Goal: Task Accomplishment & Management: Manage account settings

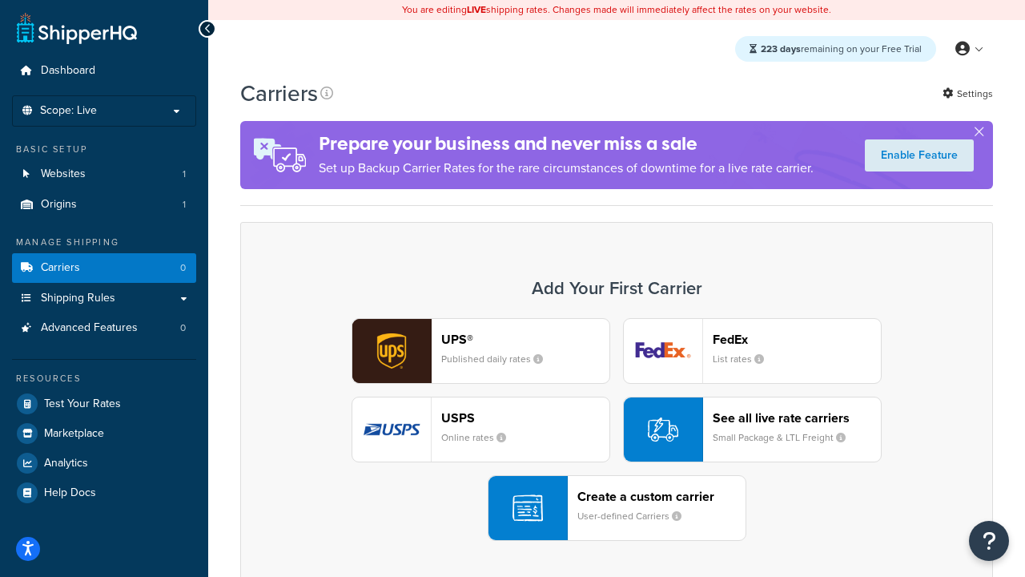
click at [617, 429] on div "UPS® Published daily rates FedEx List rates USPS Online rates See all live rate…" at bounding box center [616, 429] width 719 height 223
click at [797, 339] on header "FedEx" at bounding box center [797, 339] width 168 height 15
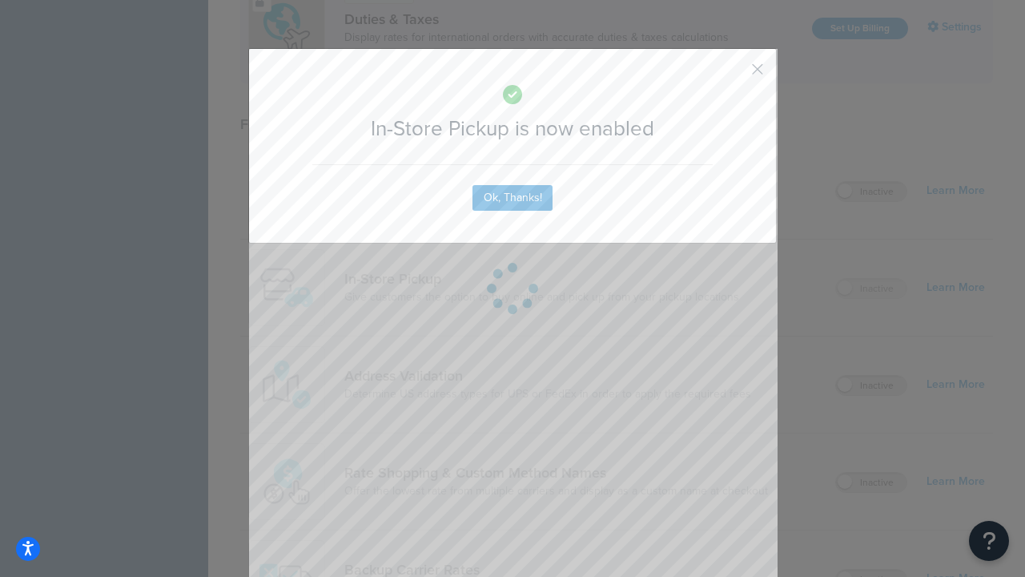
click at [733, 74] on button "button" at bounding box center [734, 75] width 4 height 4
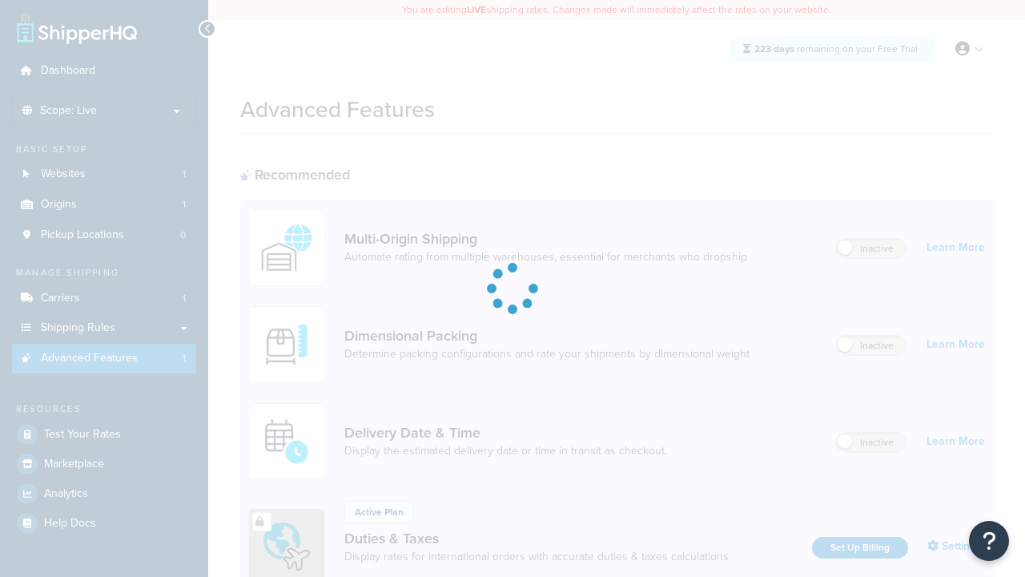
scroll to position [519, 0]
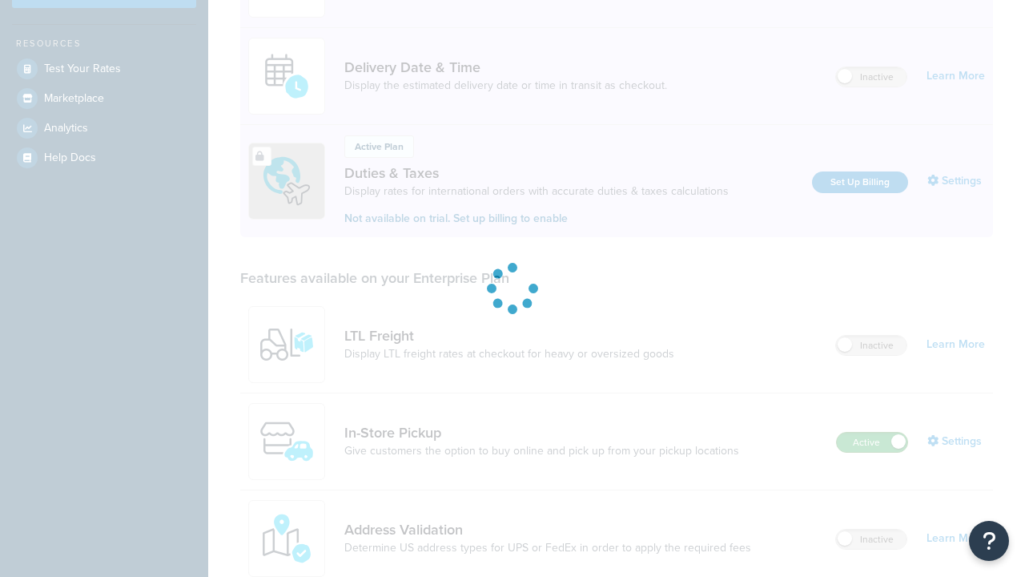
click at [872, 432] on label "Active" at bounding box center [872, 441] width 70 height 19
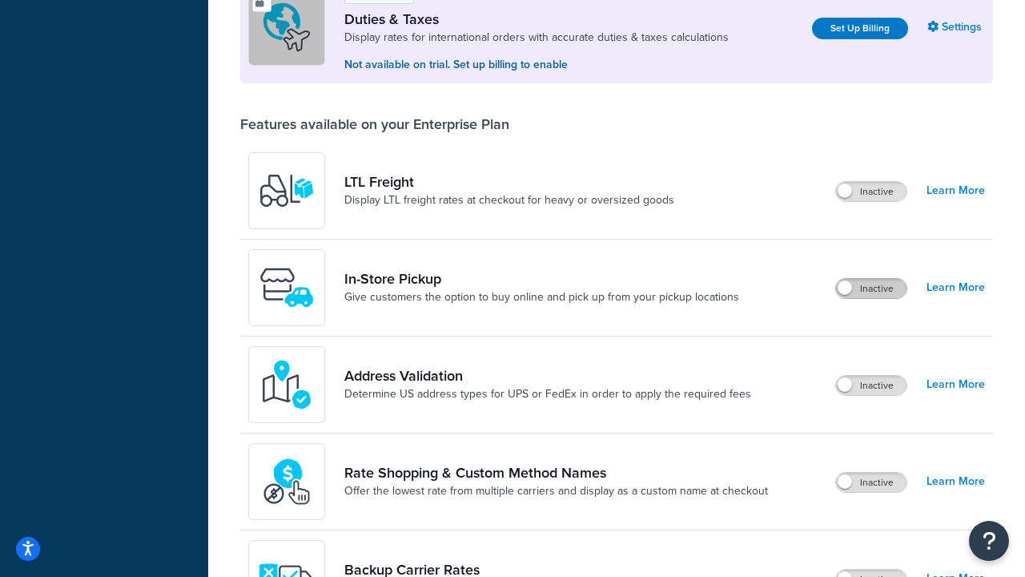
scroll to position [488, 0]
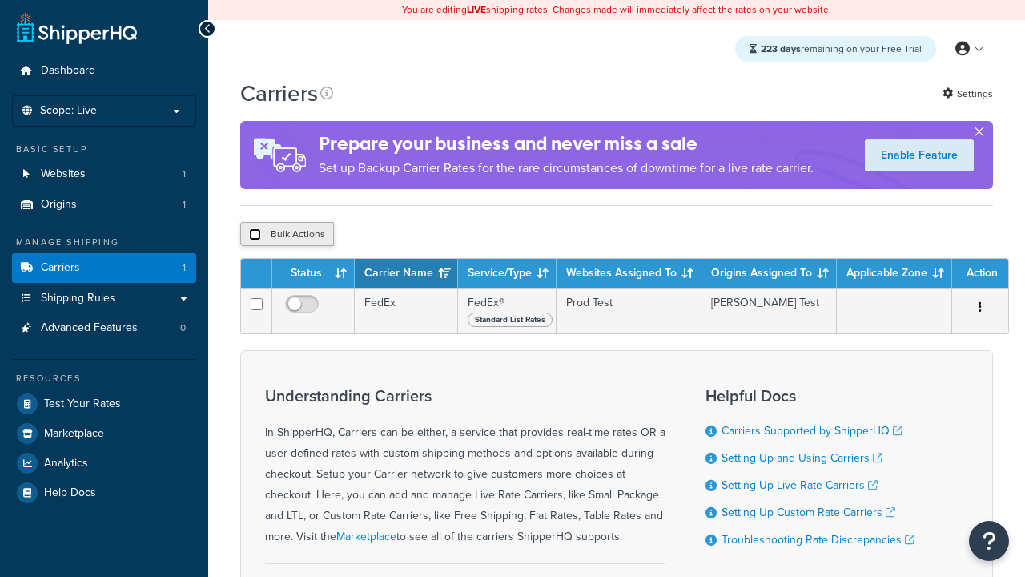
click at [255, 235] on input "checkbox" at bounding box center [255, 234] width 12 height 12
checkbox input "true"
click at [0, 0] on button "Delete" at bounding box center [0, 0] width 0 height 0
